Goal: Check status

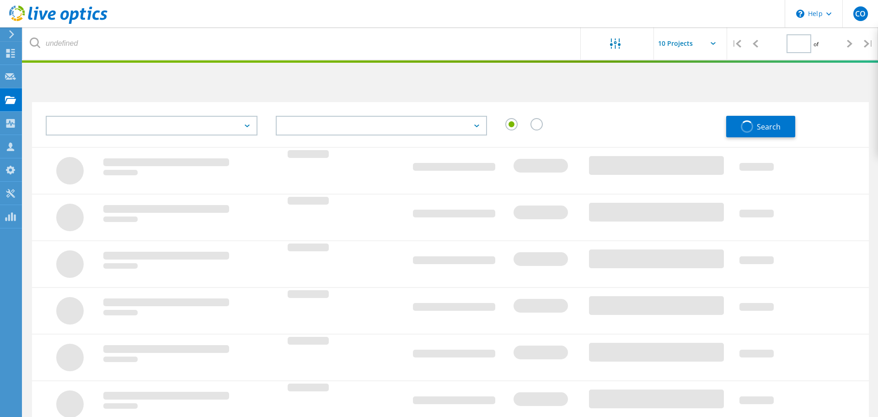
type input "1"
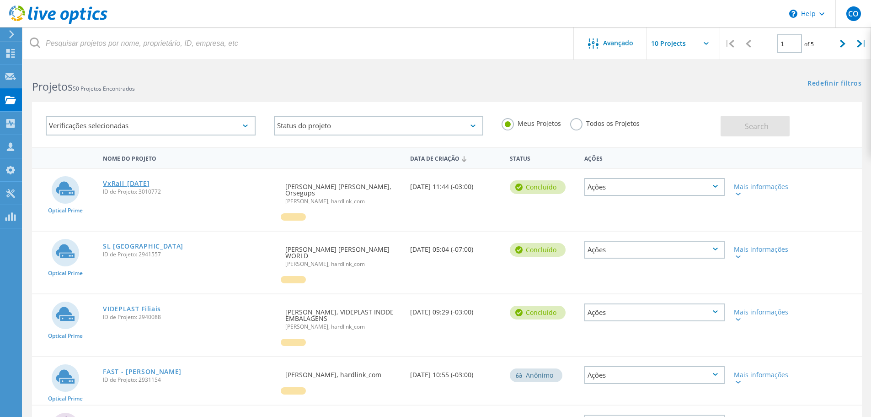
click at [123, 183] on link "VxRail_[DATE]" at bounding box center [126, 183] width 47 height 6
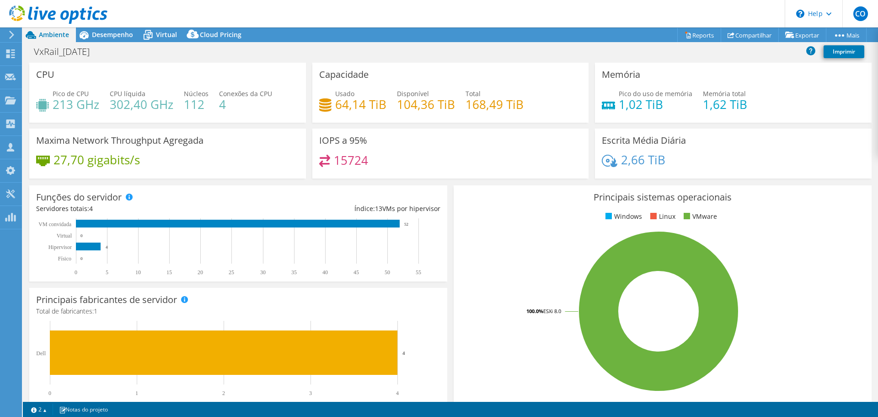
click at [196, 107] on h4 "112" at bounding box center [196, 104] width 25 height 10
click at [196, 106] on h4 "112" at bounding box center [196, 104] width 25 height 10
drag, startPoint x: 203, startPoint y: 105, endPoint x: 187, endPoint y: 107, distance: 16.1
click at [187, 107] on h4 "112" at bounding box center [196, 104] width 25 height 10
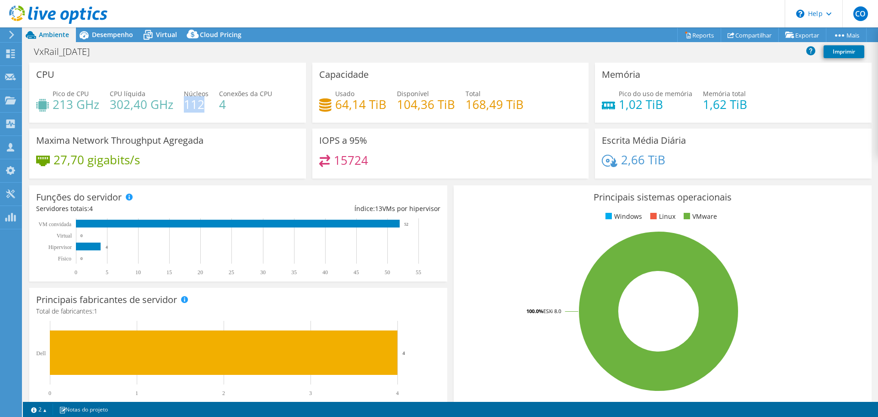
copy h4 "112"
drag, startPoint x: 465, startPoint y: 104, endPoint x: 518, endPoint y: 109, distance: 53.7
click at [518, 109] on h4 "168,49 TiB" at bounding box center [495, 104] width 58 height 10
